Goal: Information Seeking & Learning: Learn about a topic

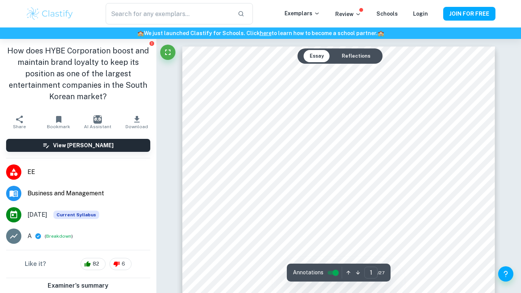
scroll to position [60, 0]
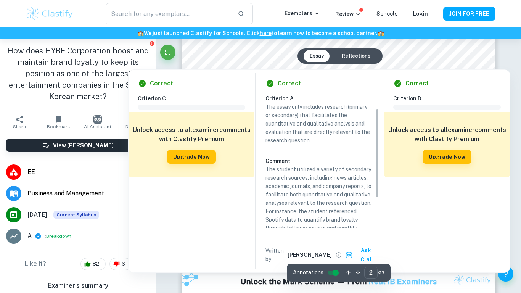
scroll to position [66, 0]
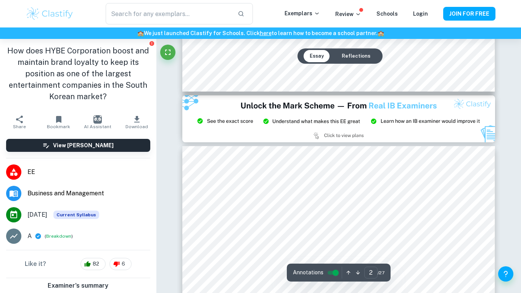
type input "3"
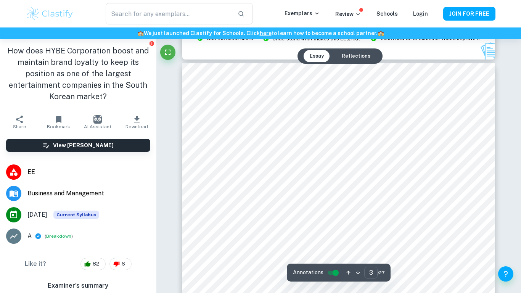
scroll to position [978, 0]
click at [167, 48] on icon "Fullscreen" at bounding box center [167, 52] width 9 height 9
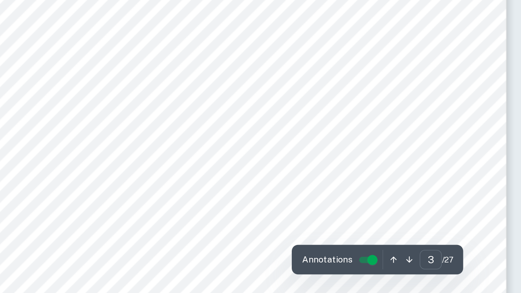
scroll to position [1004, 0]
